Goal: Check status: Check status

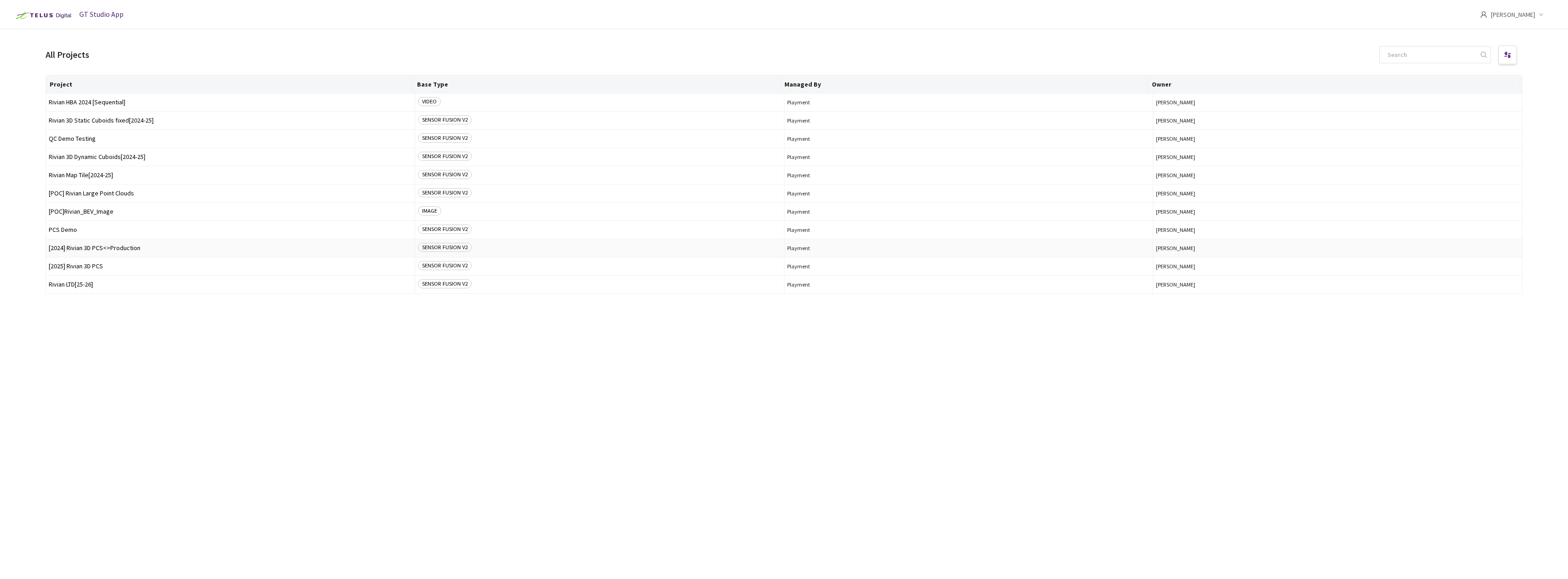
click at [108, 244] on td "[2024] Rivian 3D PCS<>Production" at bounding box center [231, 248] width 369 height 18
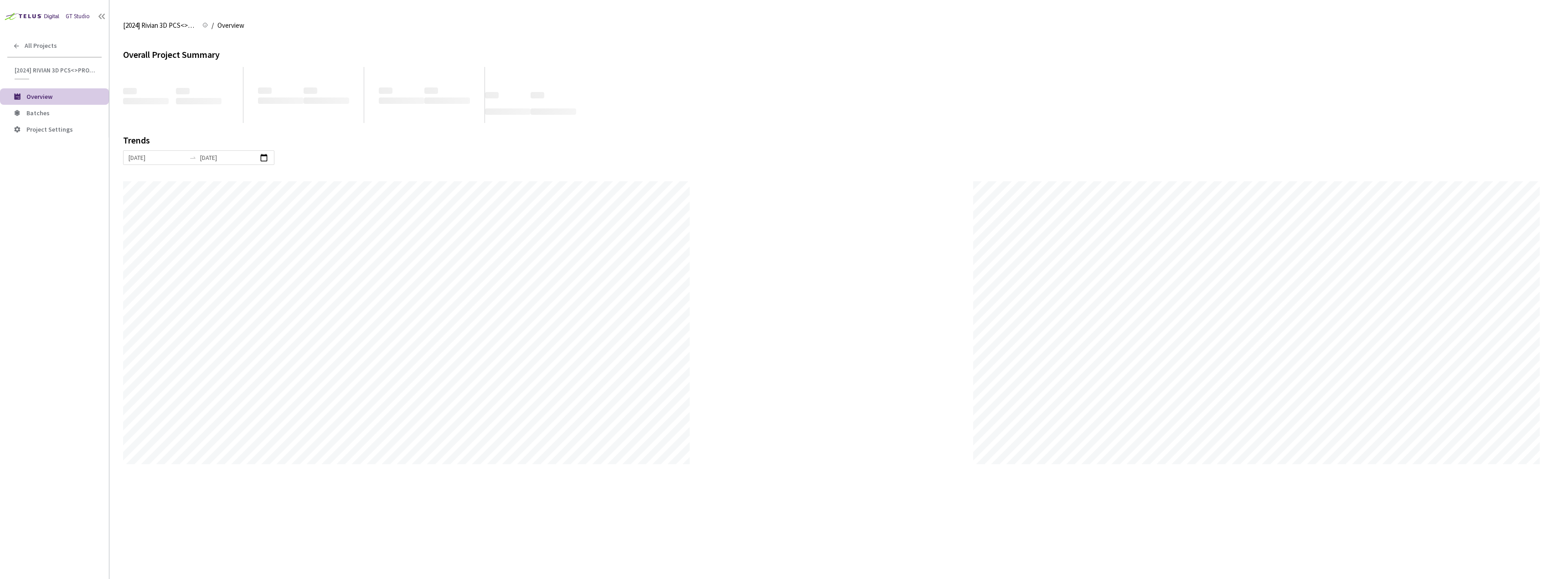
scroll to position [579, 1568]
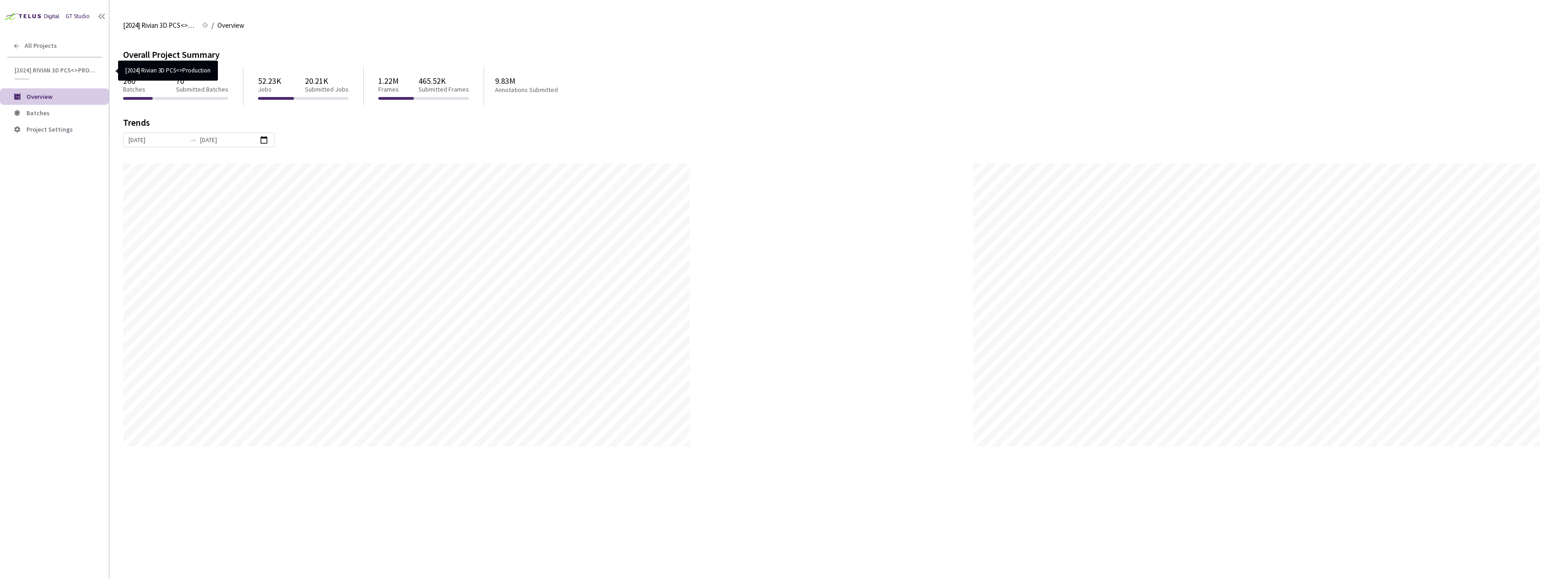
click at [61, 68] on span "[2024] Rivian 3D PCS<>Production" at bounding box center [55, 70] width 82 height 8
click at [46, 111] on span "Batches" at bounding box center [38, 113] width 23 height 8
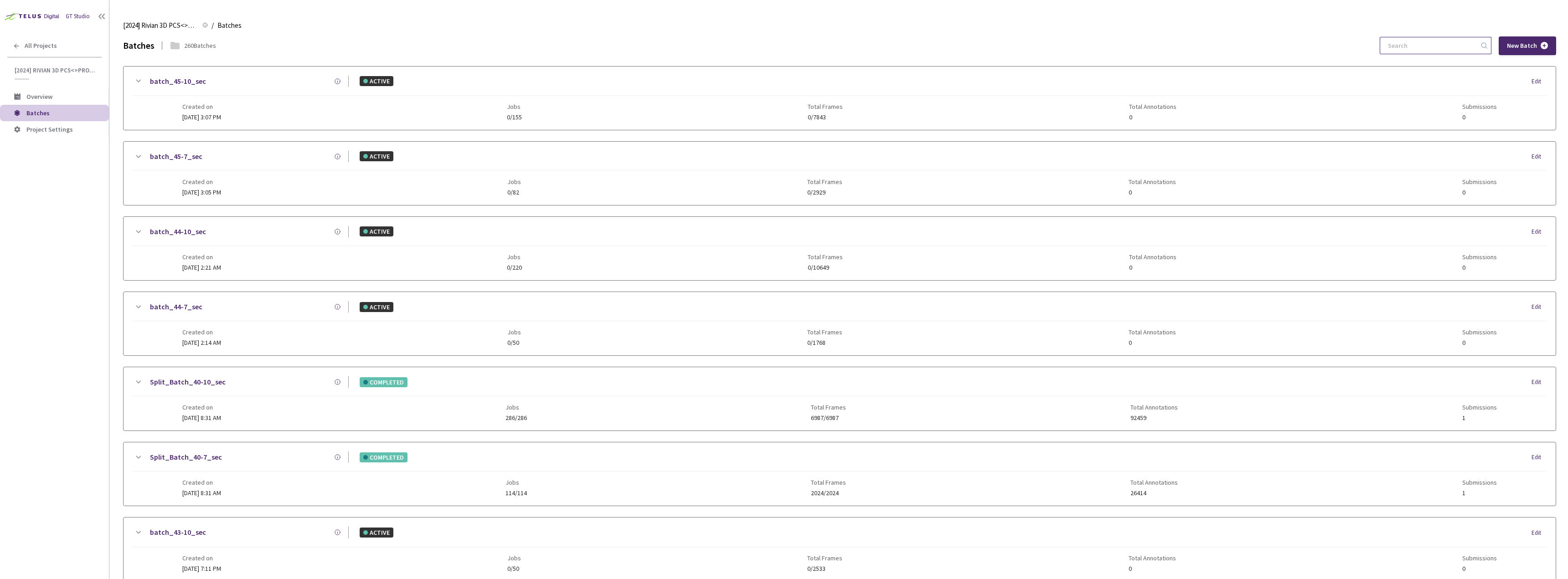
click at [1432, 46] on input at bounding box center [1431, 45] width 97 height 16
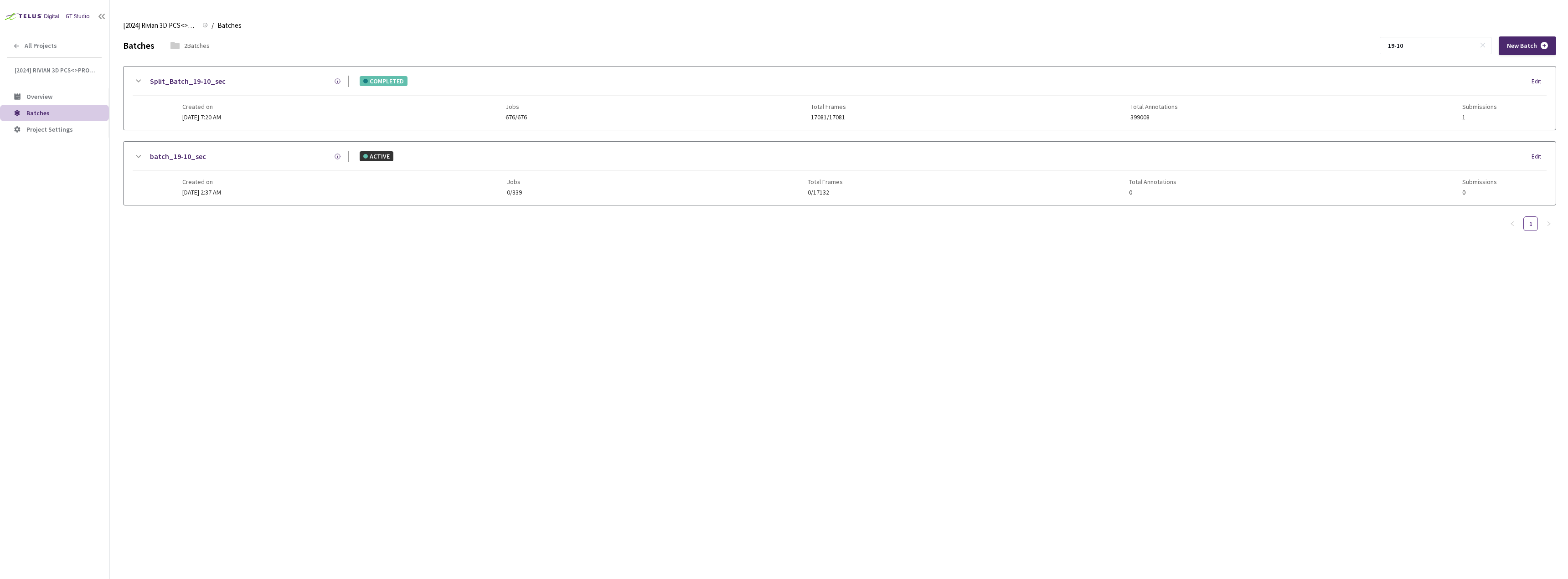
type input "19-10"
click at [309, 111] on div "Created on [DATE] 7:20 AM Jobs 676/676 Total Frames 17081/17081 Total Annotatio…" at bounding box center [840, 108] width 1315 height 25
click at [166, 178] on div at bounding box center [839, 179] width 1432 height 99
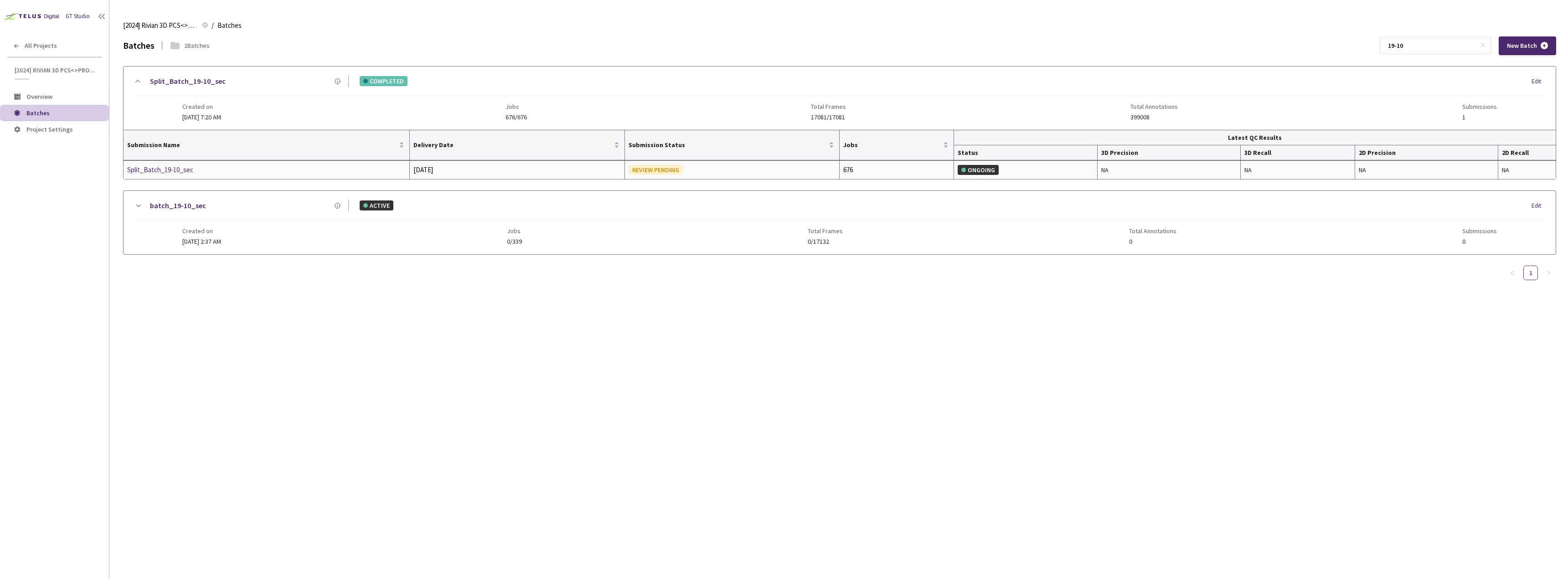
click at [164, 173] on div "Split_Batch_19-10_sec" at bounding box center [175, 170] width 97 height 11
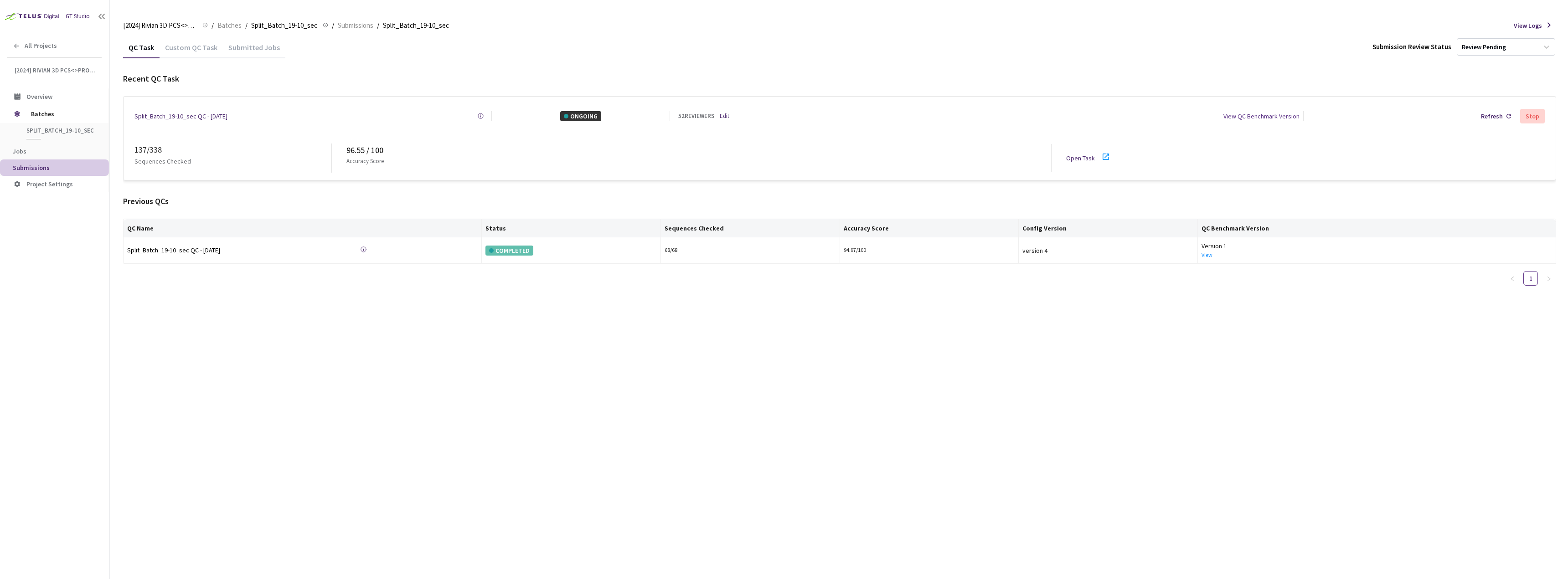
click at [1077, 154] on link "Open Task" at bounding box center [1080, 158] width 29 height 8
